Goal: Information Seeking & Learning: Find specific fact

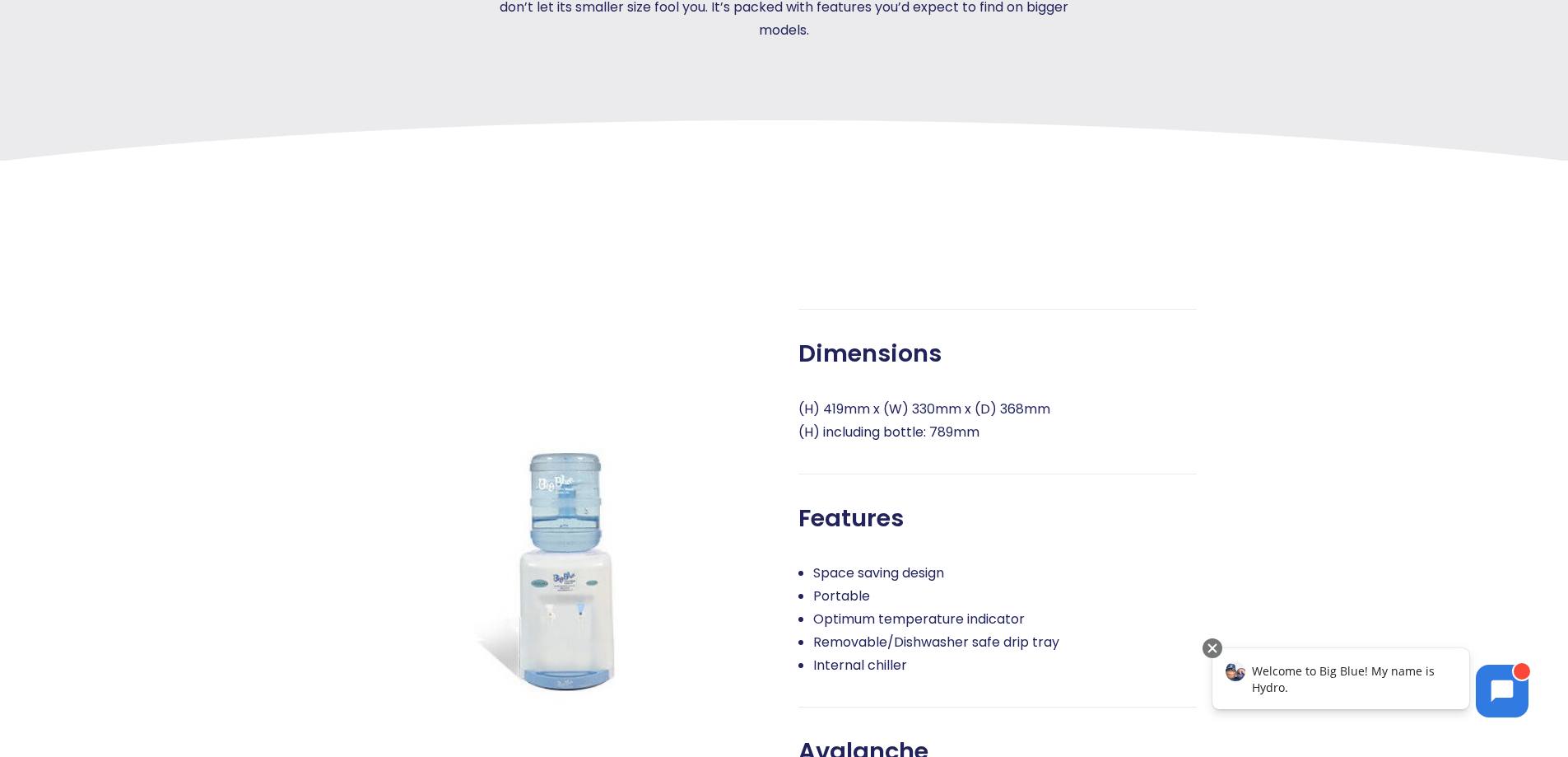
scroll to position [576, 0]
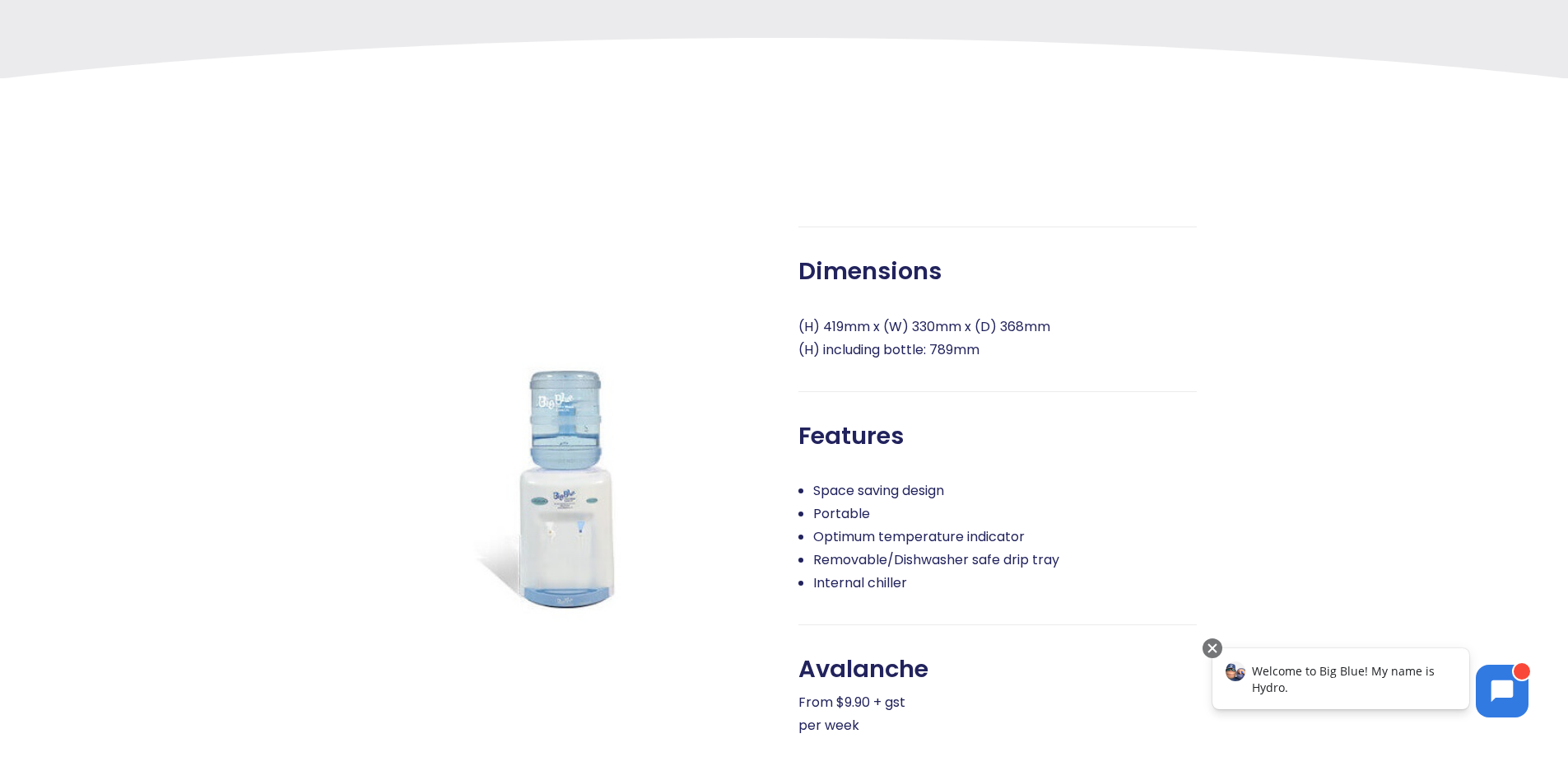
click at [931, 338] on p "(H) 419mm x (W) 330mm x (D) 368mm (H) including bottle: 789mm" at bounding box center [997, 338] width 398 height 46
click at [806, 323] on p "(H) 419mm x (W) 330mm x (D) 368mm (H) including bottle: 789mm" at bounding box center [997, 338] width 398 height 46
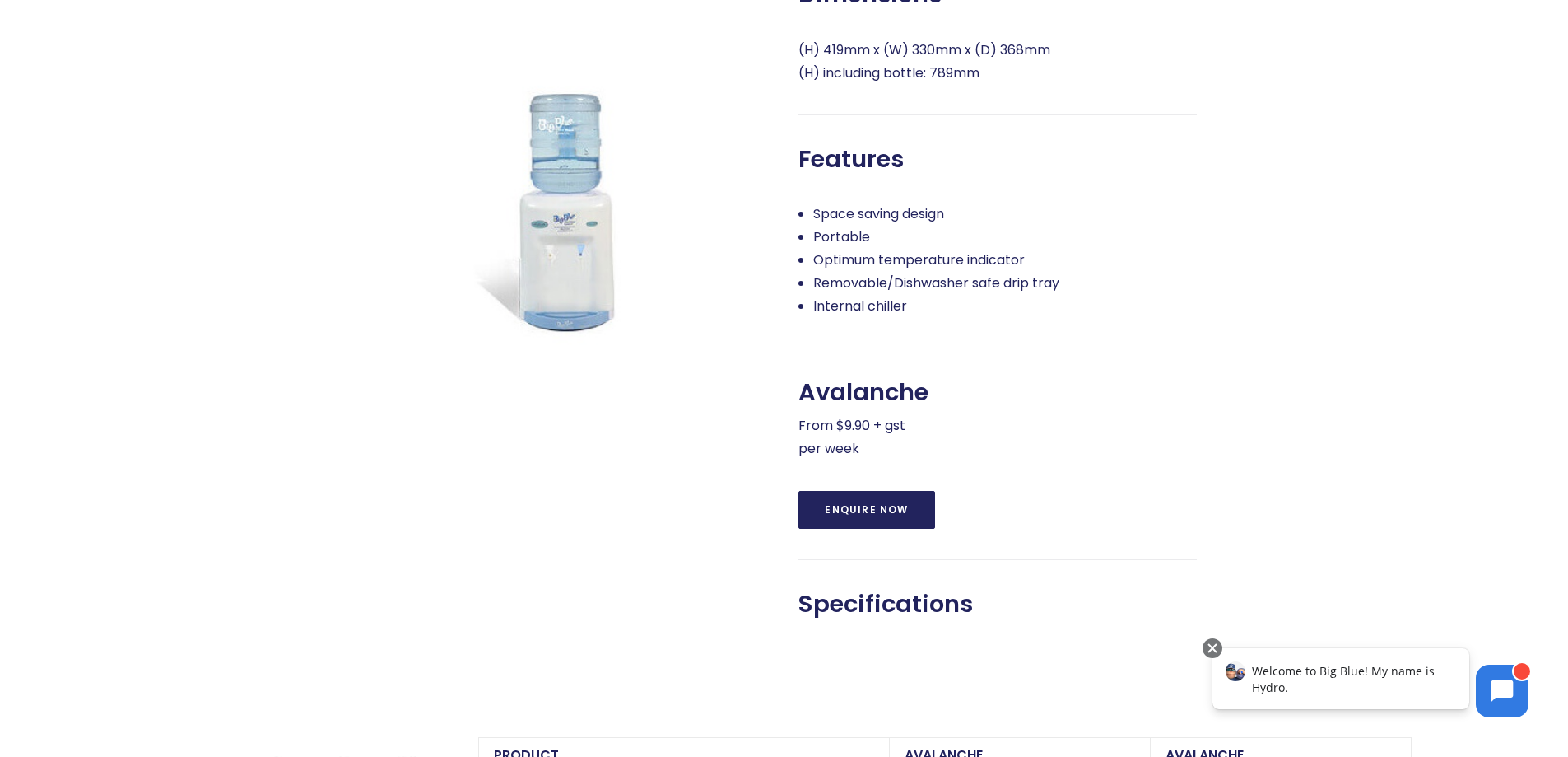
scroll to position [741, 0]
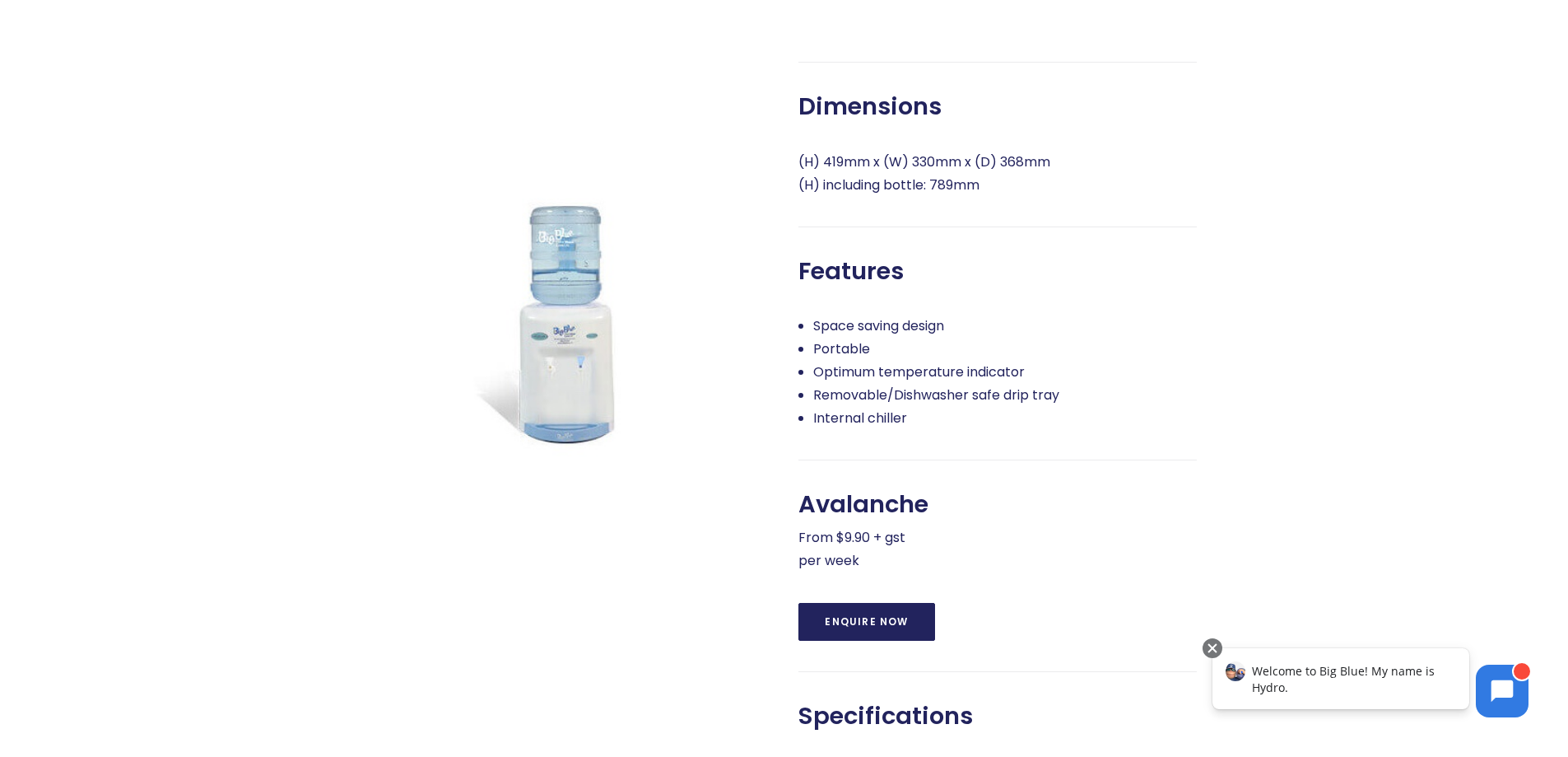
click at [877, 354] on li "Portable" at bounding box center [1005, 349] width 384 height 23
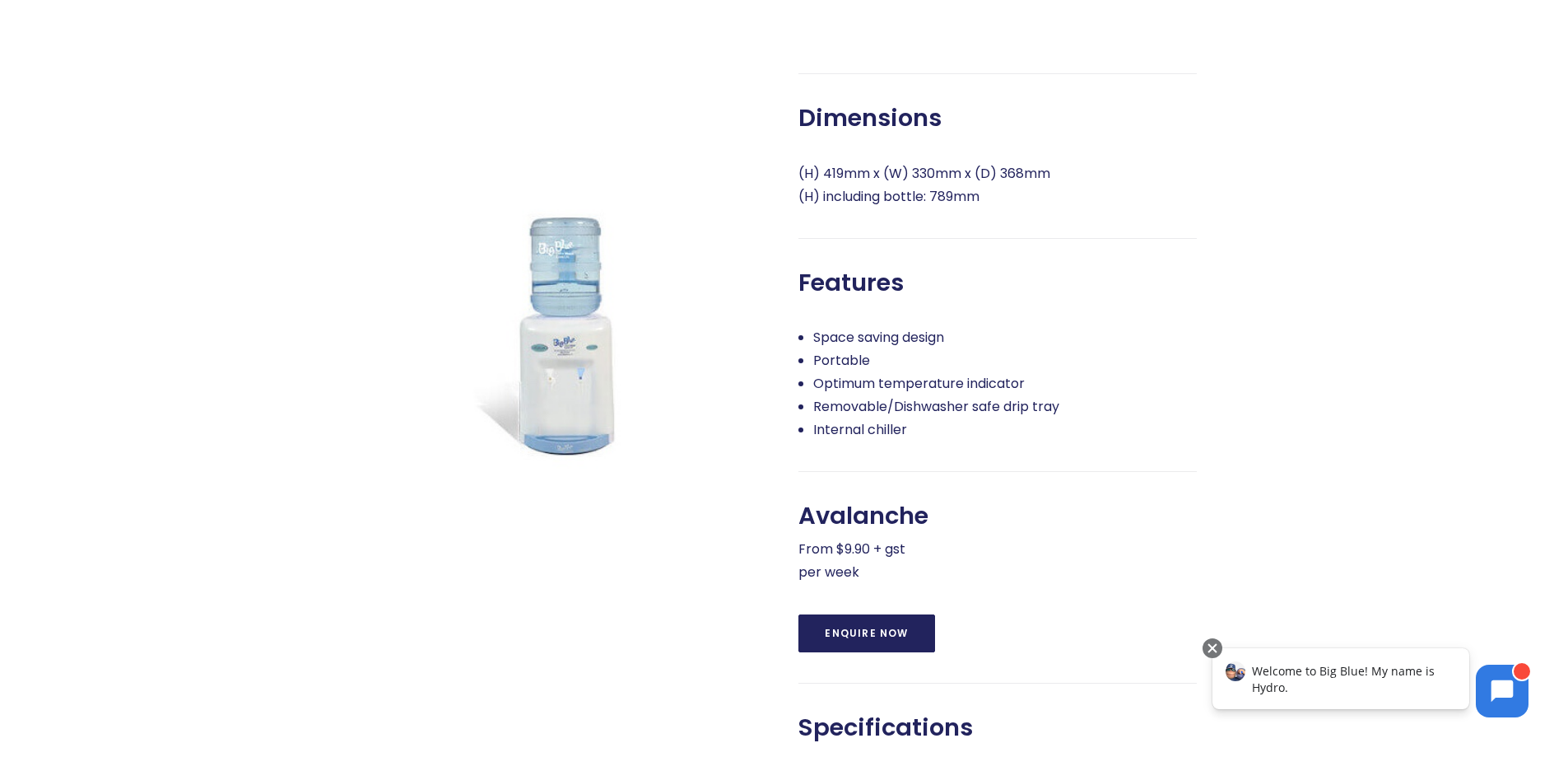
scroll to position [659, 0]
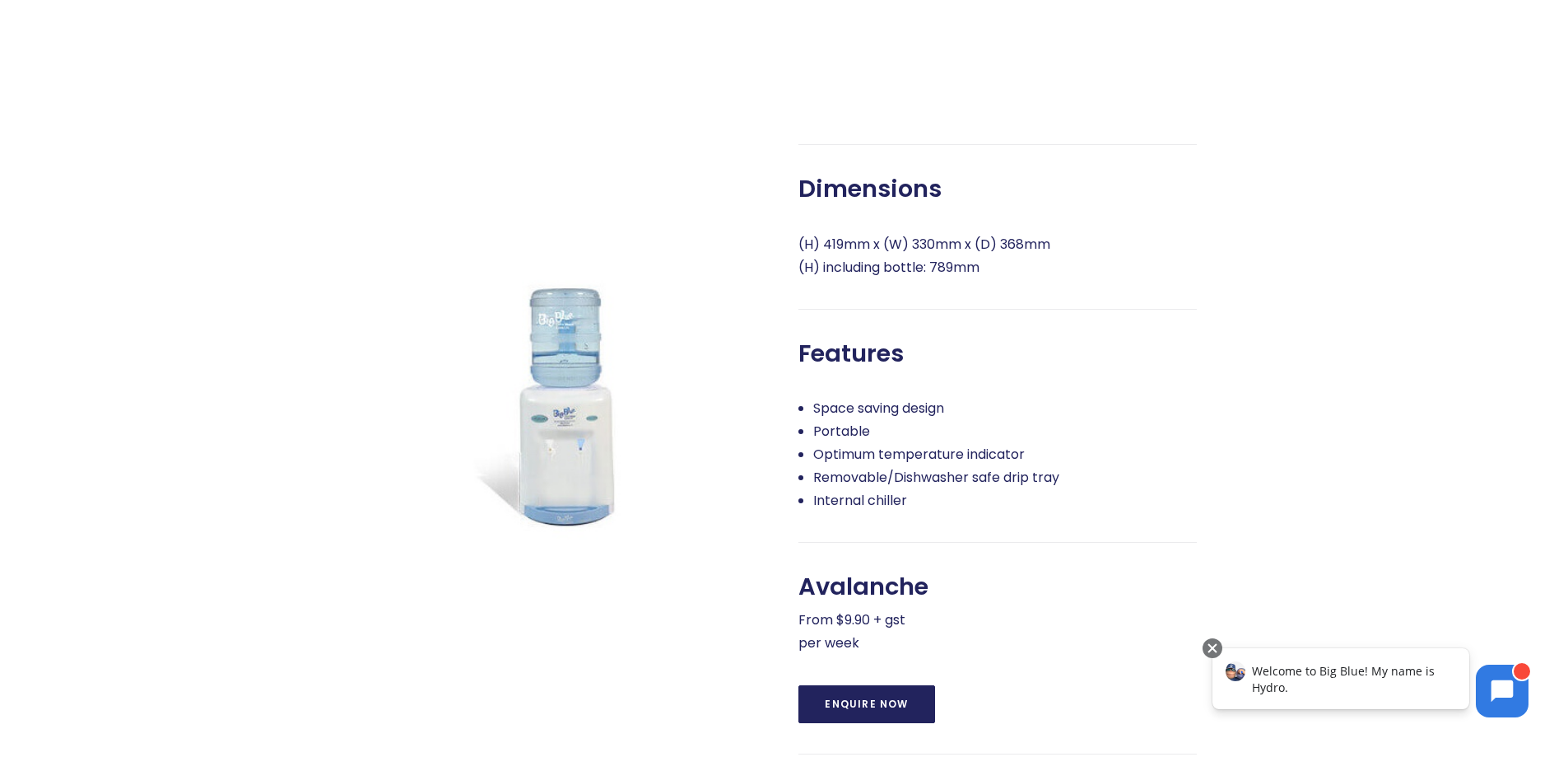
drag, startPoint x: 797, startPoint y: 241, endPoint x: 1001, endPoint y: 266, distance: 205.5
click at [1001, 266] on div "Dimensions (H) 419mm x (W) 330mm x (D) 368mm (H) including bottle: 789mm Featur…" at bounding box center [982, 479] width 428 height 668
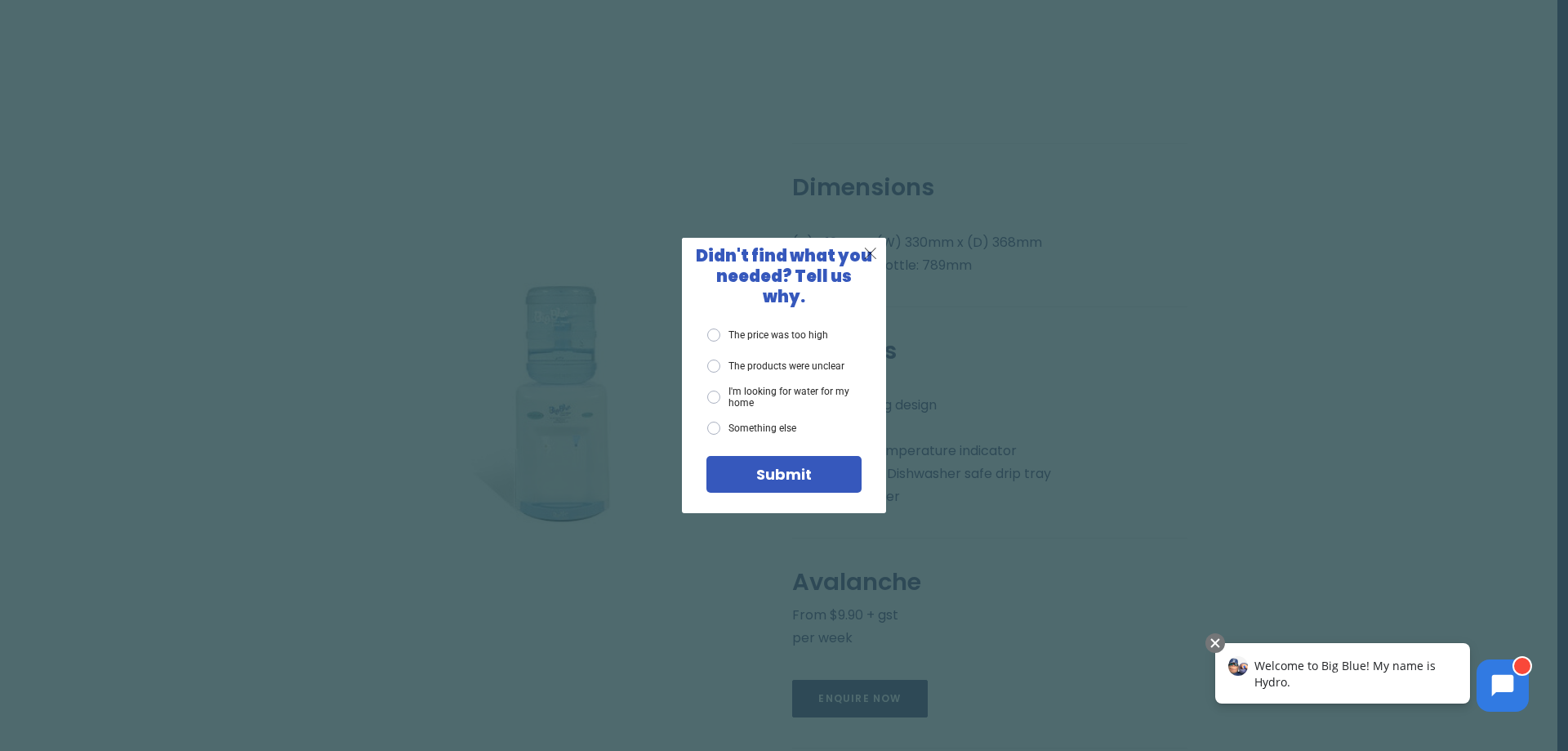
click at [871, 259] on span "X" at bounding box center [871, 253] width 15 height 20
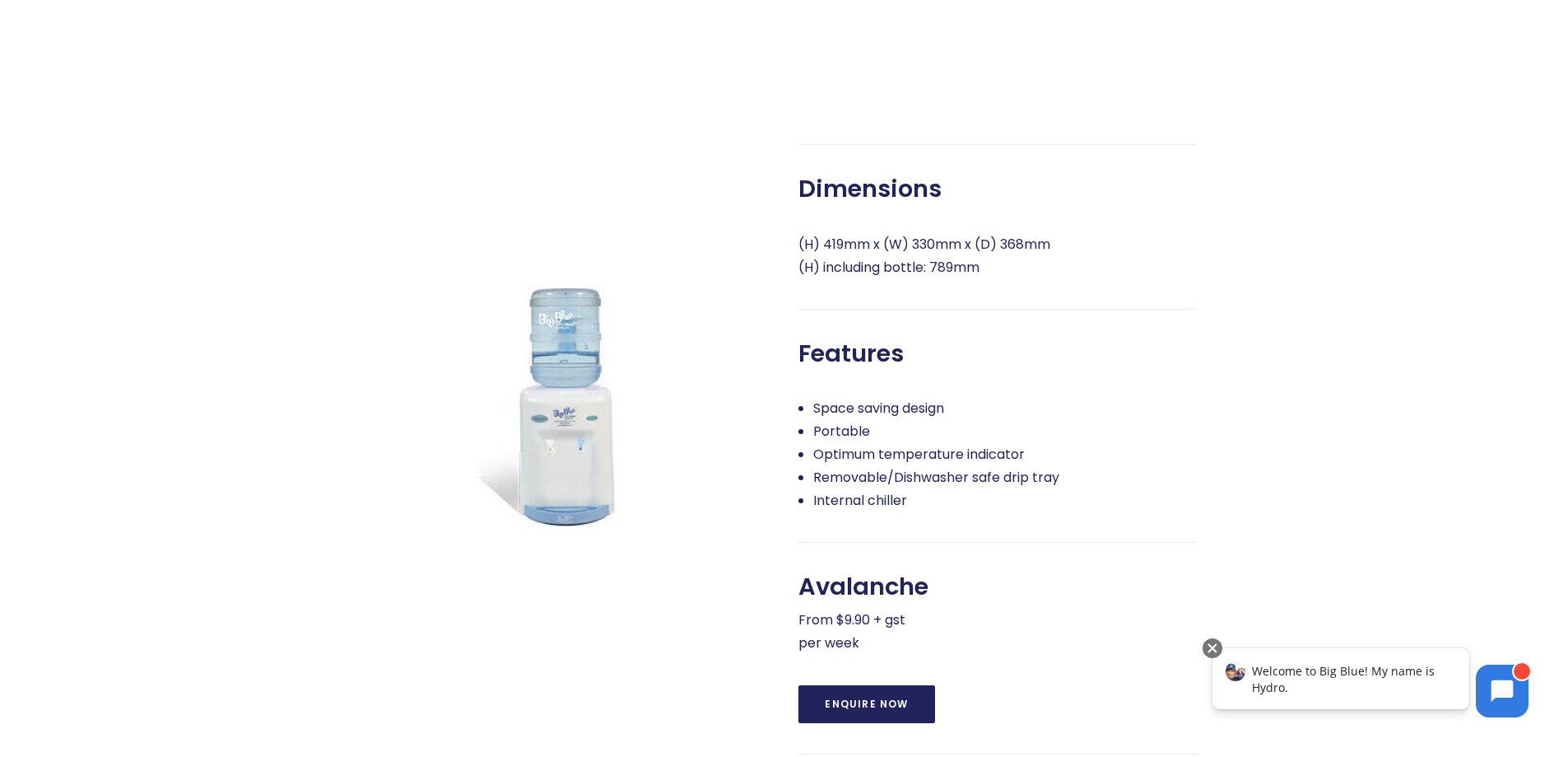
drag, startPoint x: 983, startPoint y: 266, endPoint x: 797, endPoint y: 194, distance: 199.4
click at [797, 194] on div "Dimensions (H) 419mm x (W) 330mm x (D) 368mm (H) including bottle: 789mm Featur…" at bounding box center [982, 479] width 428 height 668
copy div "Dimensions (H) 419mm x (W) 330mm x (D) 368mm (H) including bottle: 789mm"
click at [1312, 274] on div at bounding box center [1304, 479] width 214 height 668
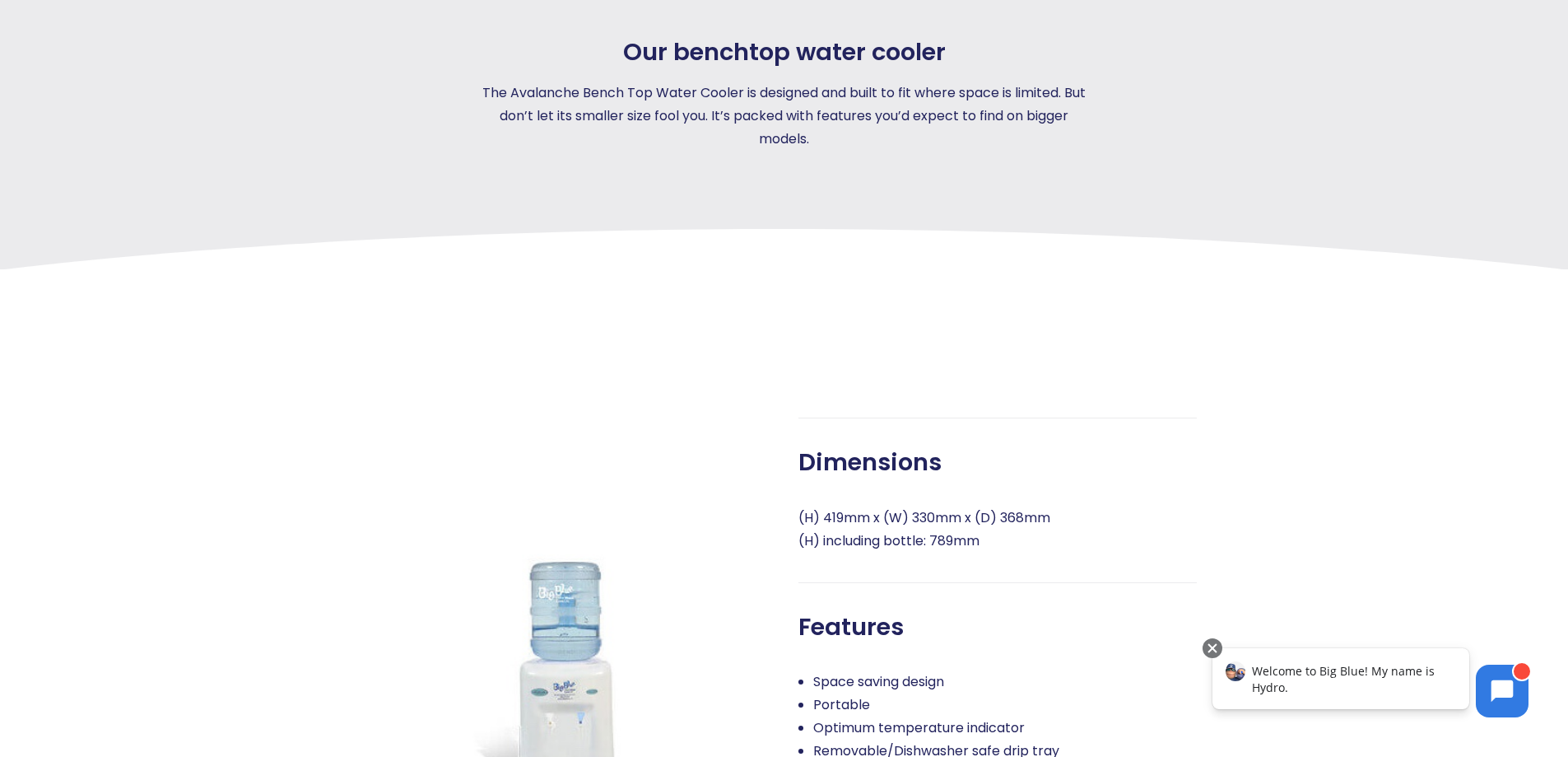
scroll to position [494, 0]
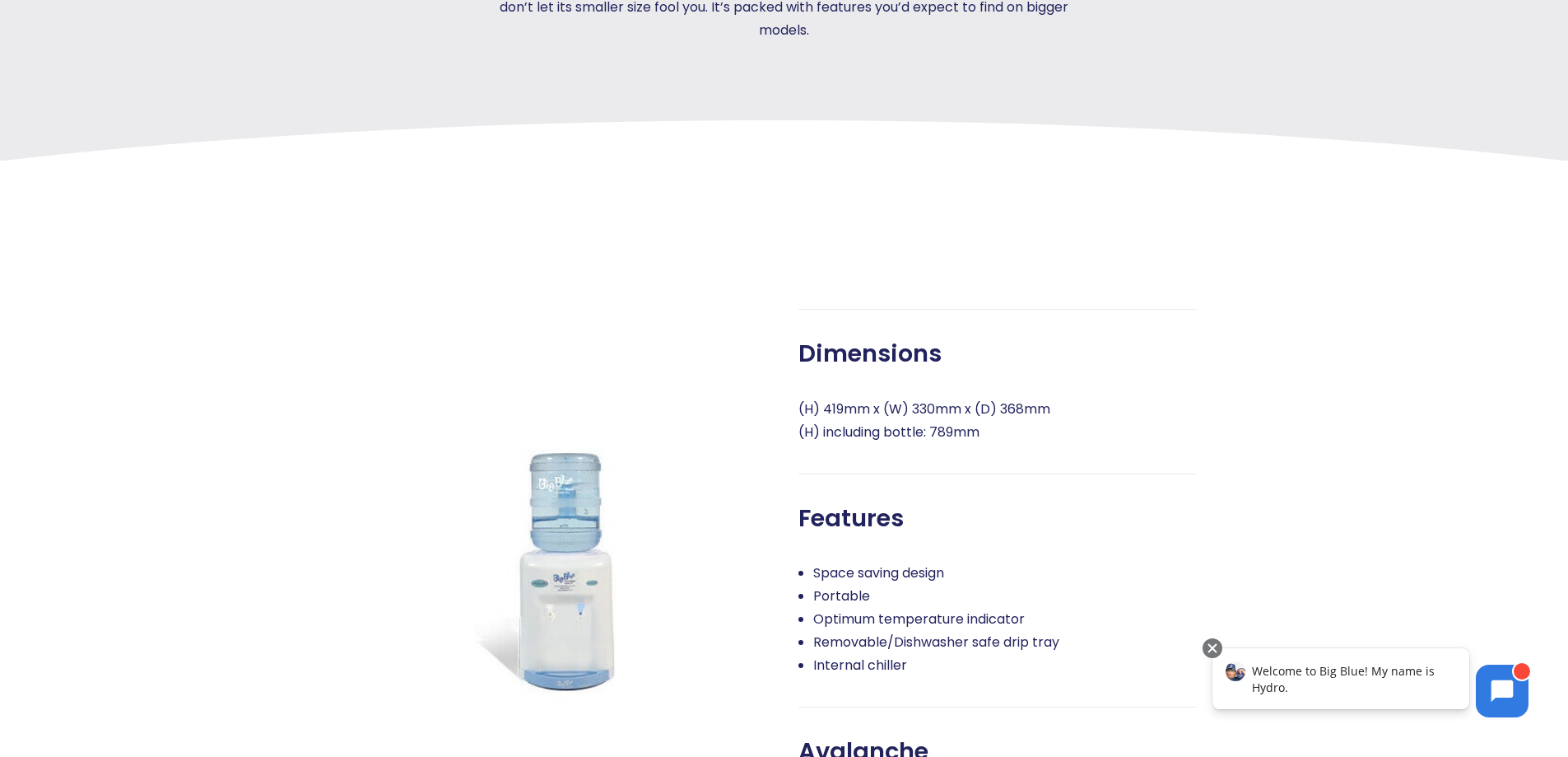
click at [965, 255] on div "Dimensions (H) 419mm x (W) 330mm x (D) 368mm (H) including bottle: 789mm Featur…" at bounding box center [784, 613] width 1313 height 906
